Goal: Transaction & Acquisition: Purchase product/service

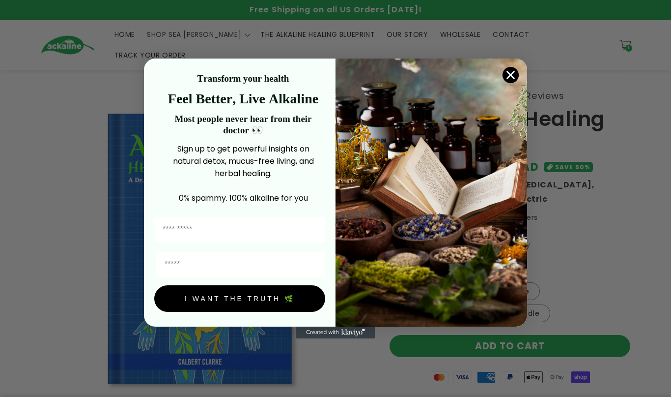
click at [517, 72] on circle "Close dialog" at bounding box center [511, 75] width 16 height 16
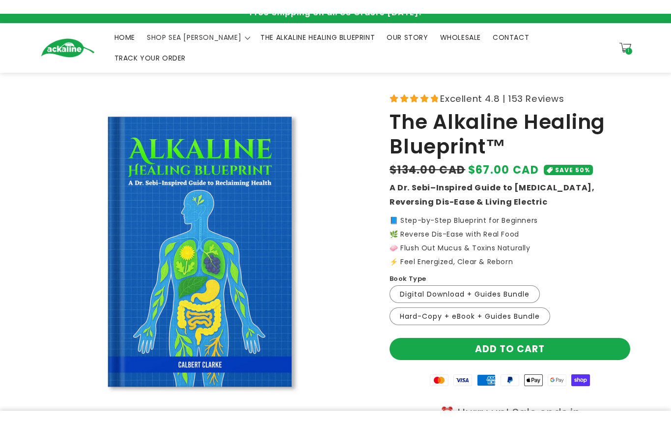
scroll to position [10, 0]
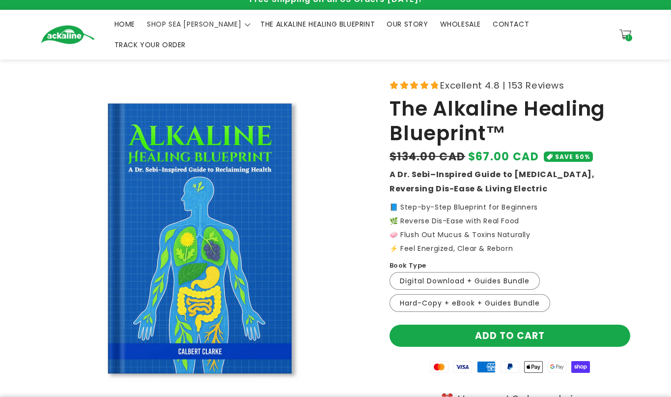
click at [533, 324] on button "Add to cart" at bounding box center [510, 335] width 241 height 22
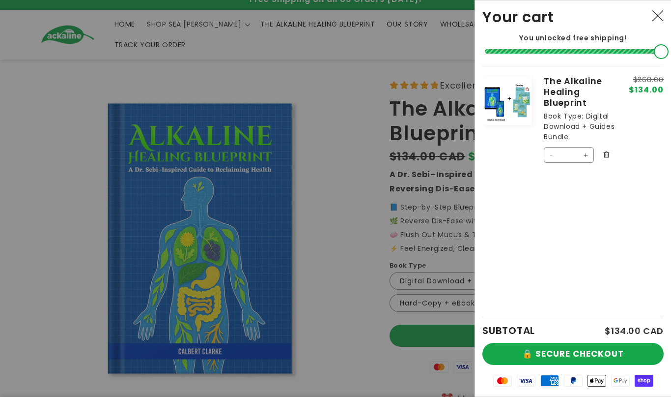
click at [558, 156] on button "Decrease quantity for The Alkaline Healing Blueprint" at bounding box center [552, 155] width 16 height 16
type input "*"
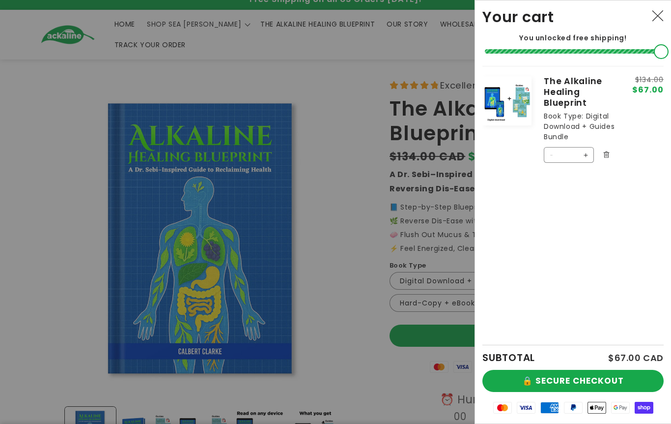
click at [587, 379] on button "🔒 SECURE CHECKOUT" at bounding box center [573, 381] width 181 height 22
